Goal: Task Accomplishment & Management: Use online tool/utility

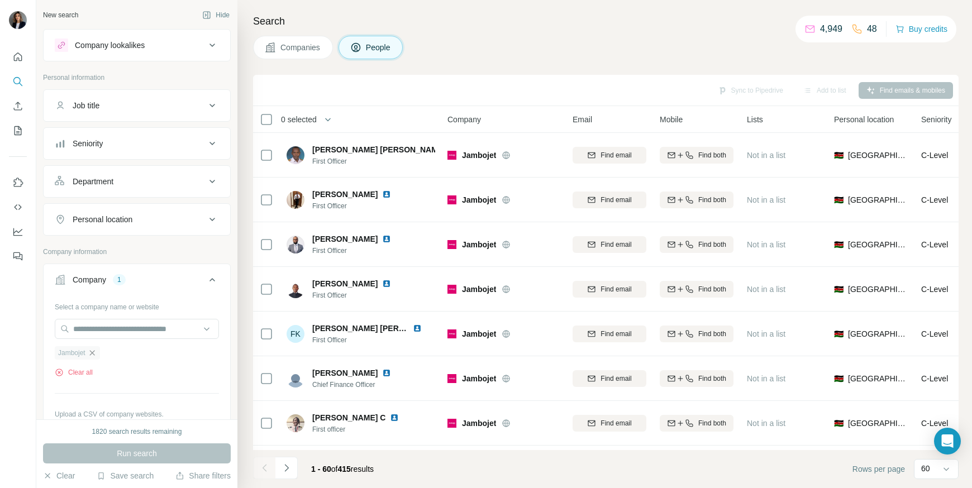
click at [93, 355] on icon "button" at bounding box center [92, 352] width 9 height 9
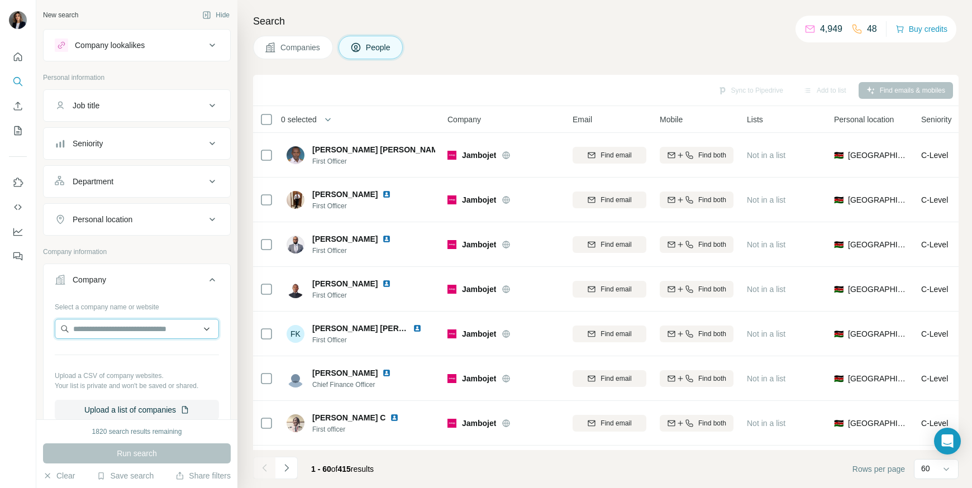
click at [95, 329] on input "text" at bounding box center [137, 329] width 164 height 20
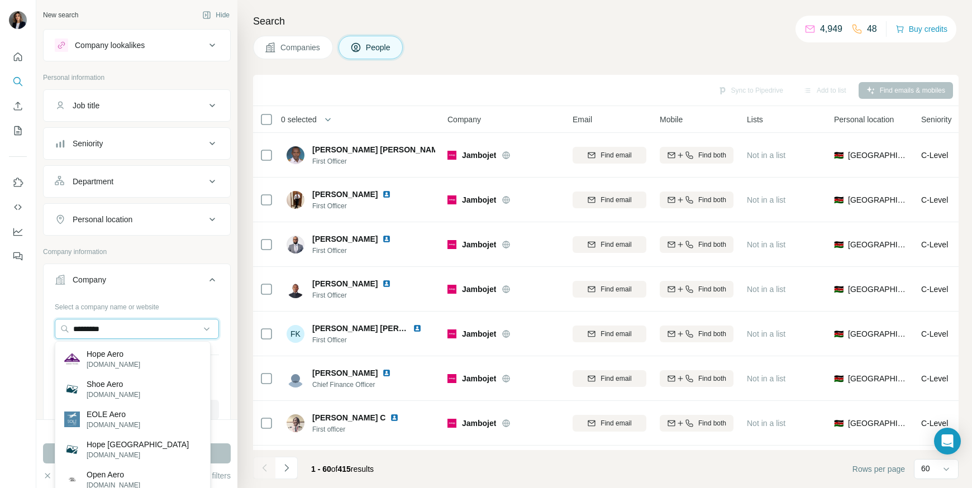
type input "*********"
click at [111, 362] on p "[DOMAIN_NAME]" at bounding box center [114, 365] width 54 height 10
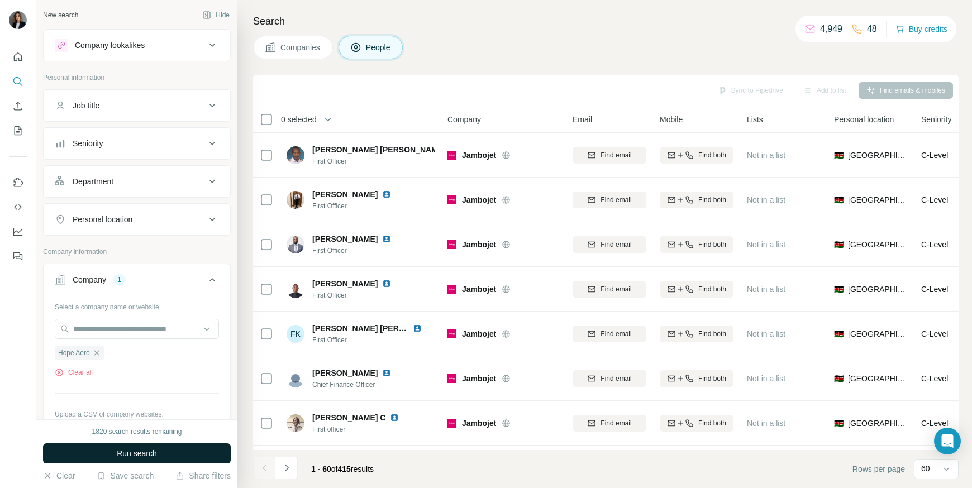
click at [134, 453] on span "Run search" at bounding box center [137, 453] width 40 height 11
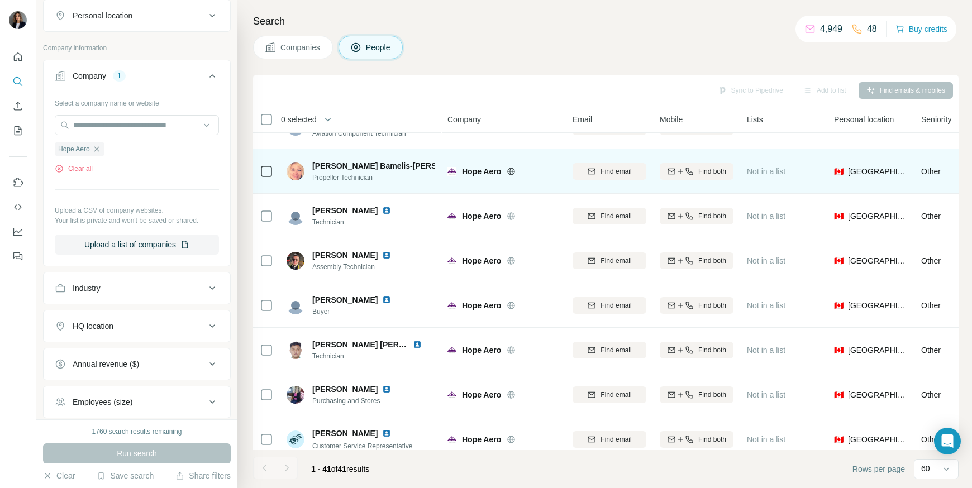
scroll to position [922, 0]
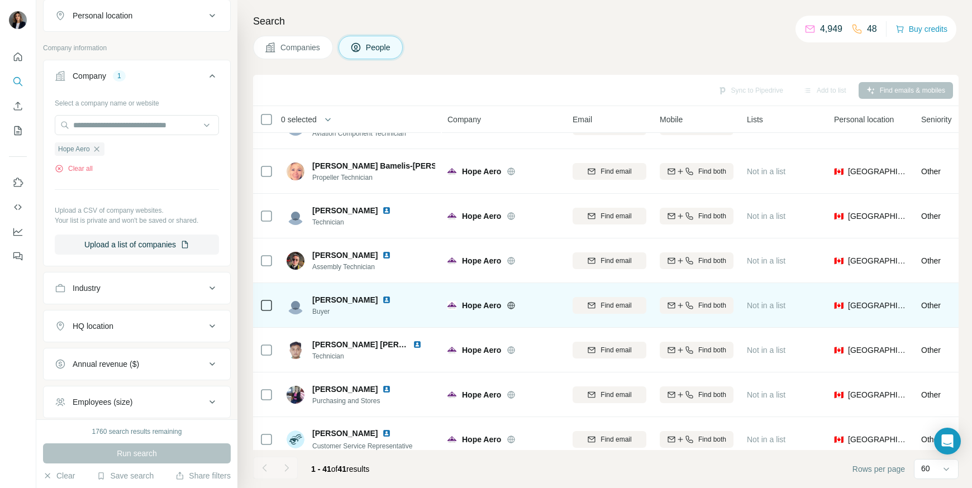
click at [273, 307] on td at bounding box center [266, 305] width 27 height 45
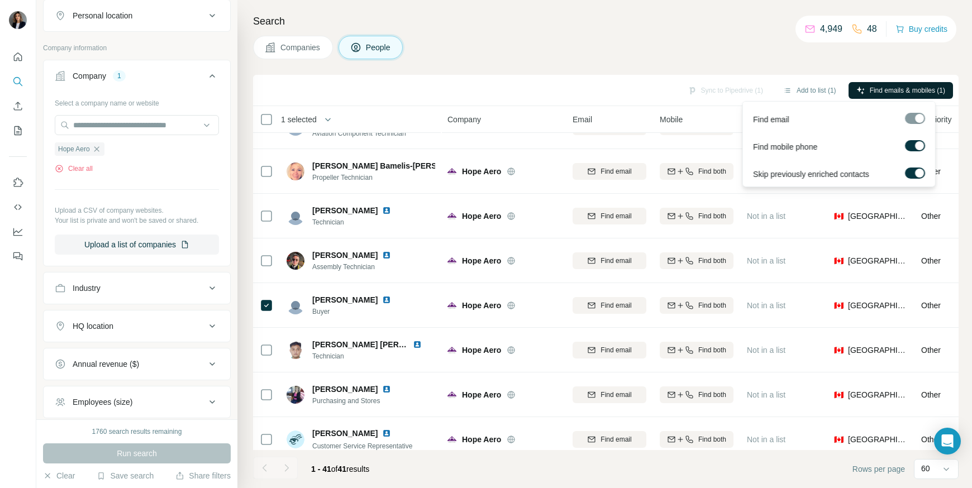
click at [869, 94] on span "Find emails & mobiles (1)" at bounding box center [906, 90] width 75 height 10
click at [877, 90] on span "Find emails & mobiles (1)" at bounding box center [906, 90] width 75 height 10
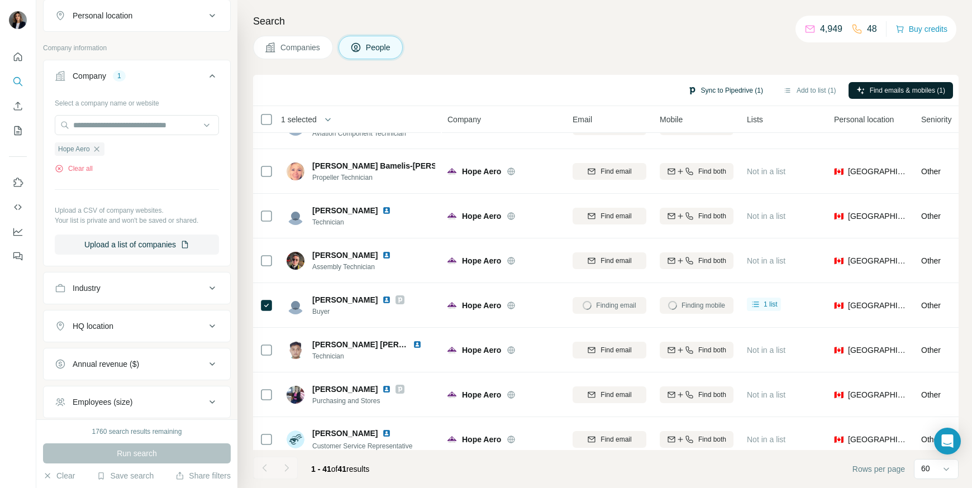
click at [711, 94] on button "Sync to Pipedrive (1)" at bounding box center [725, 90] width 91 height 17
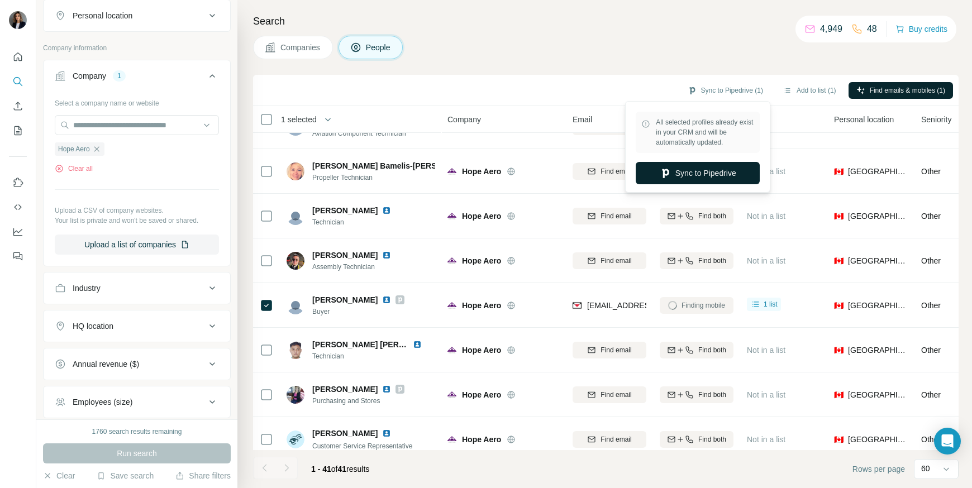
click at [701, 179] on button "Sync to Pipedrive" at bounding box center [697, 173] width 124 height 22
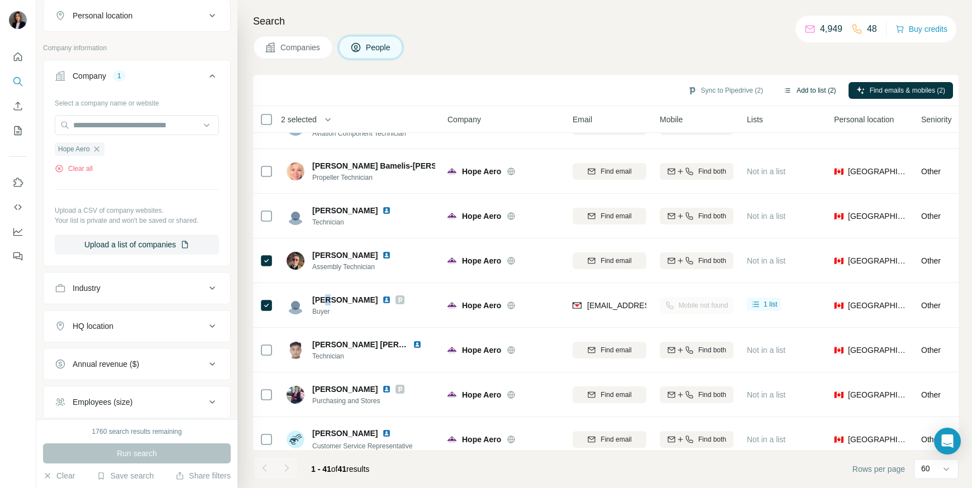
click at [804, 93] on button "Add to list (2)" at bounding box center [809, 90] width 69 height 17
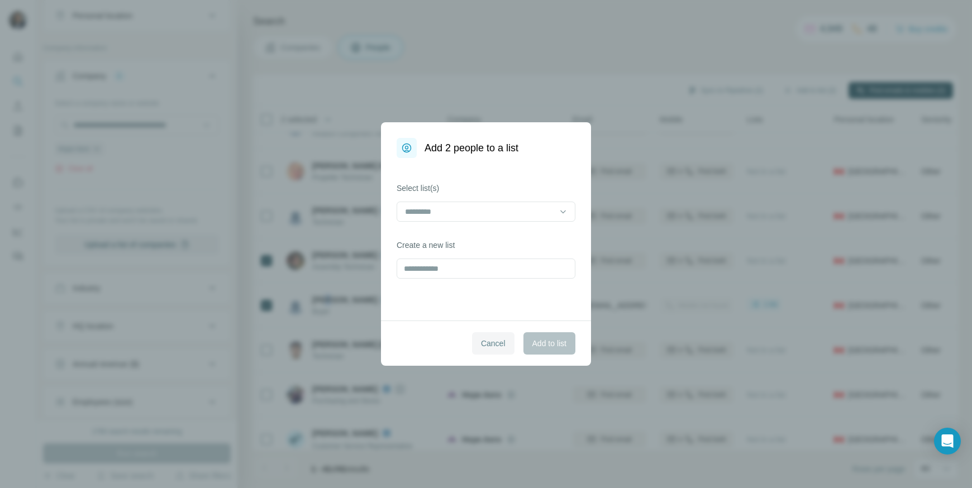
click at [495, 339] on span "Cancel" at bounding box center [493, 343] width 25 height 11
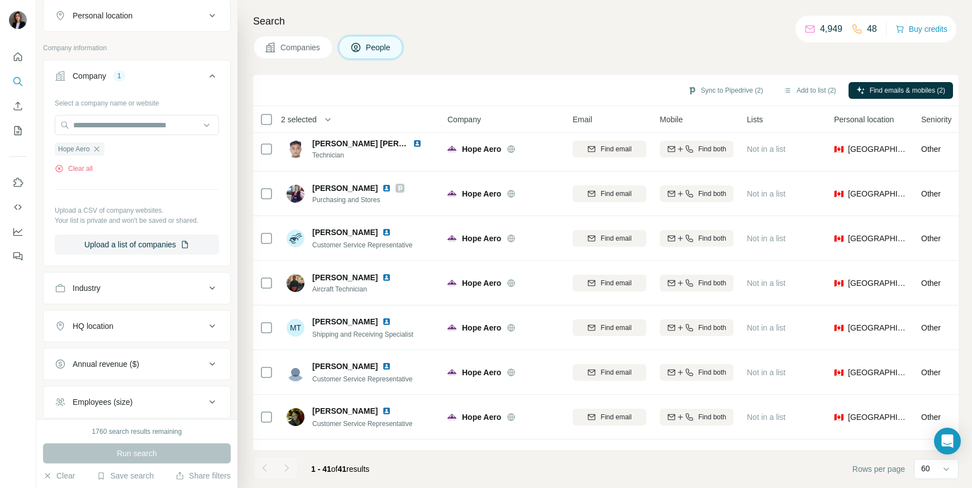
scroll to position [1520, 0]
